Goal: Obtain resource: Obtain resource

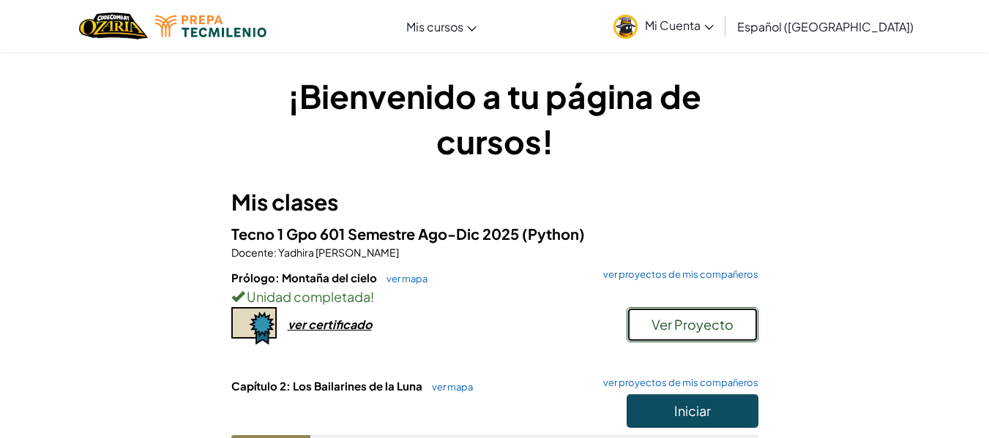
click at [716, 321] on font "Ver Proyecto" at bounding box center [692, 324] width 82 height 17
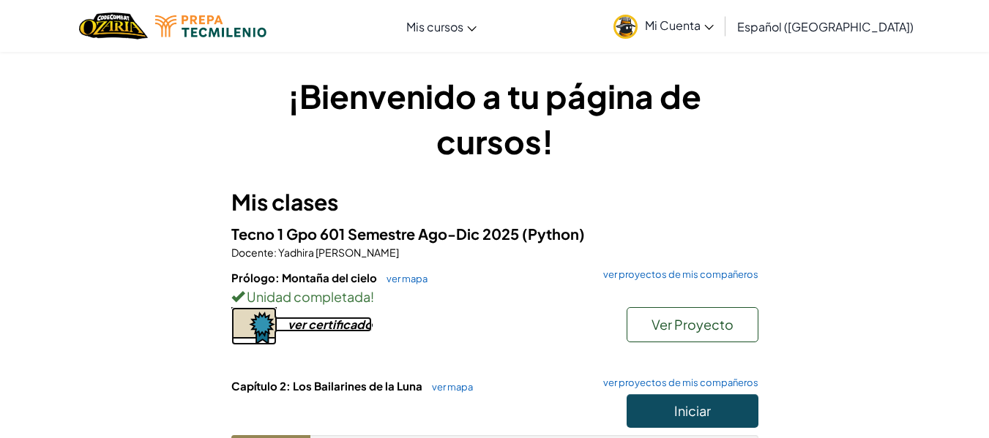
click at [315, 327] on font "ver certificado" at bounding box center [330, 324] width 84 height 15
